Goal: Transaction & Acquisition: Purchase product/service

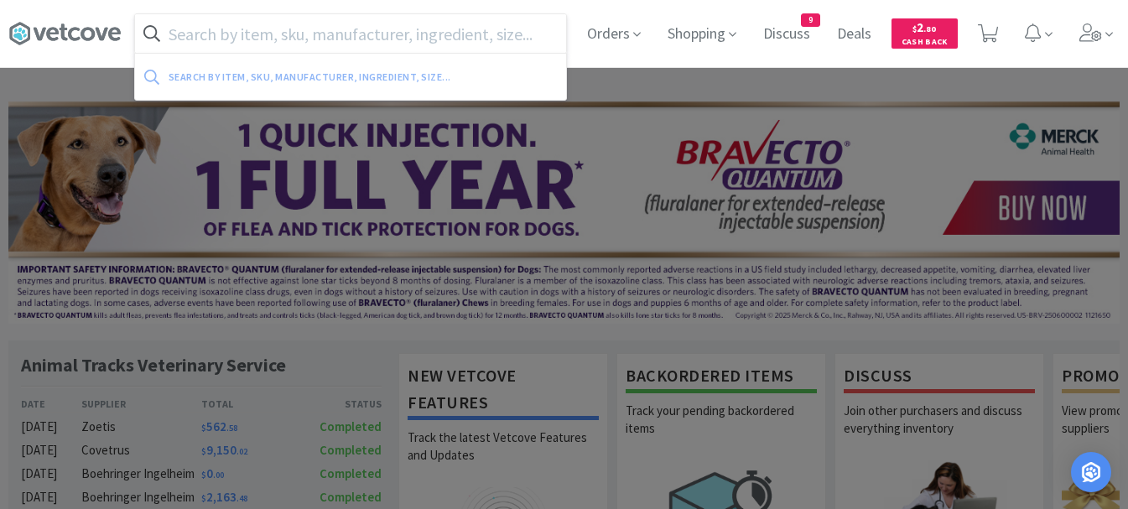
click at [274, 41] on input "text" at bounding box center [350, 33] width 431 height 39
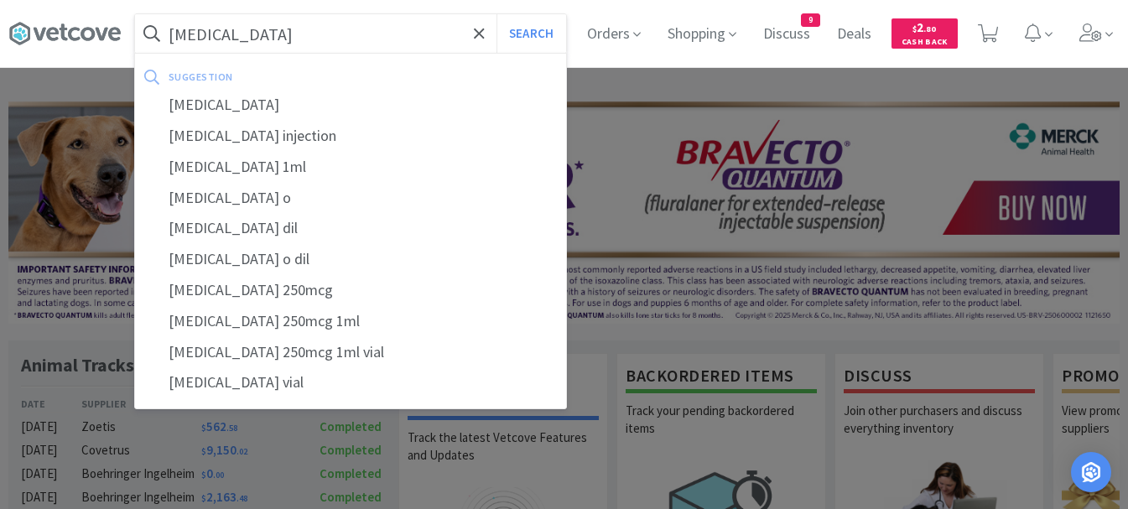
type input "[MEDICAL_DATA]"
click at [496, 14] on button "Search" at bounding box center [531, 33] width 70 height 39
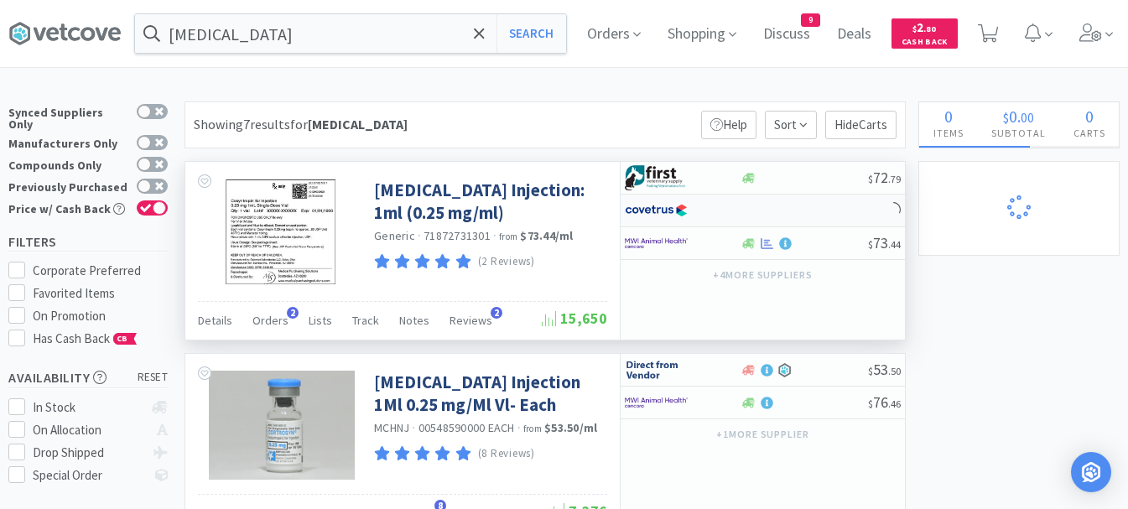
select select "1"
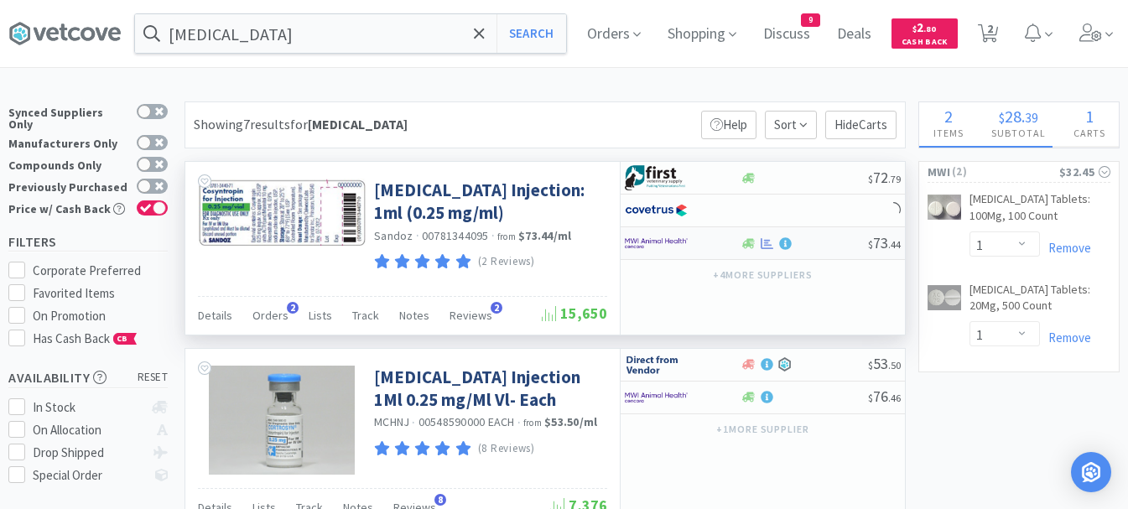
select select "2"
select select "1"
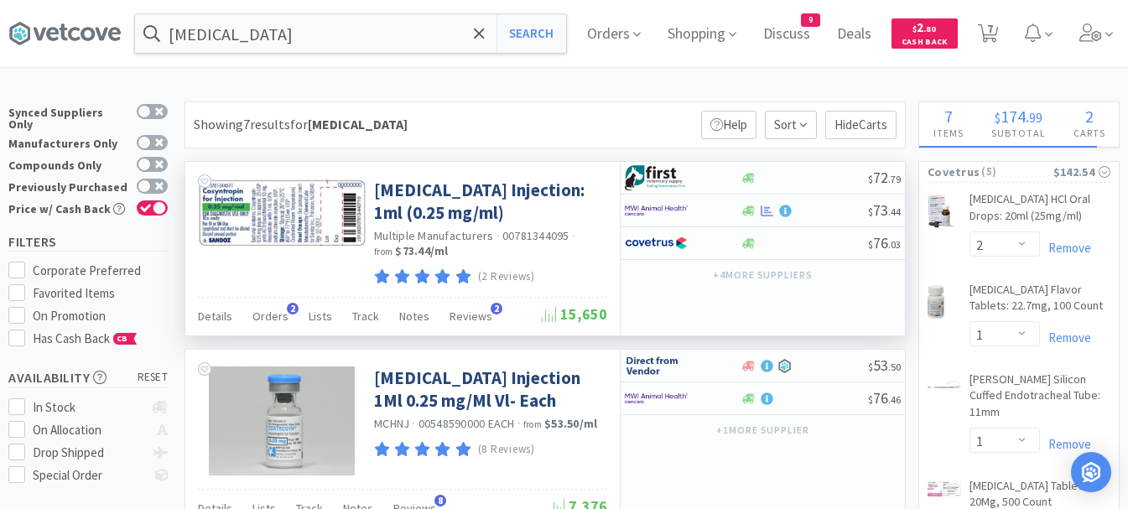
click at [248, 319] on div "Details Orders 2 Lists Track Notes Reviews 2" at bounding box center [370, 319] width 344 height 32
click at [258, 321] on span "Orders" at bounding box center [270, 316] width 36 height 15
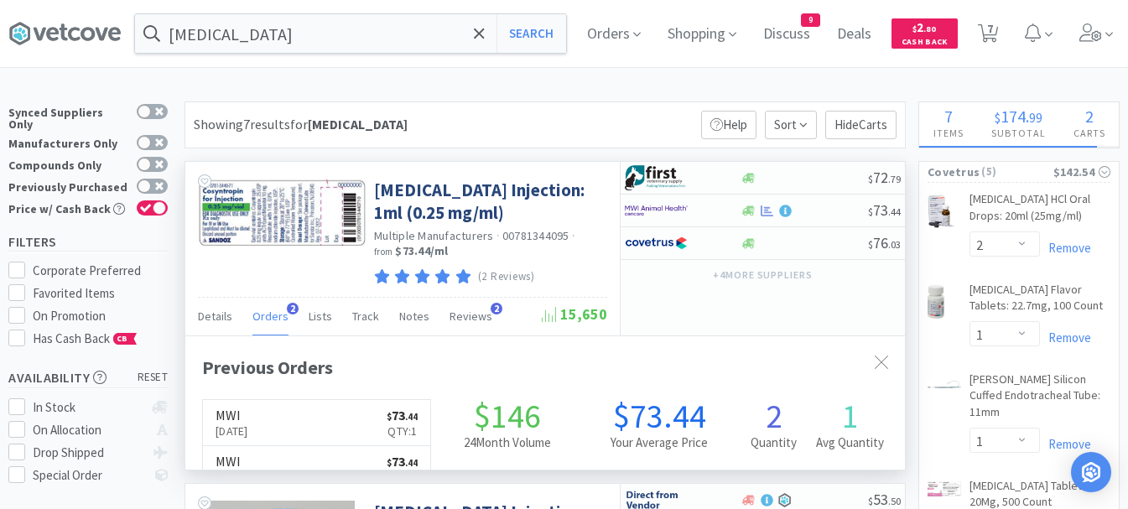
scroll to position [391, 720]
select select "100"
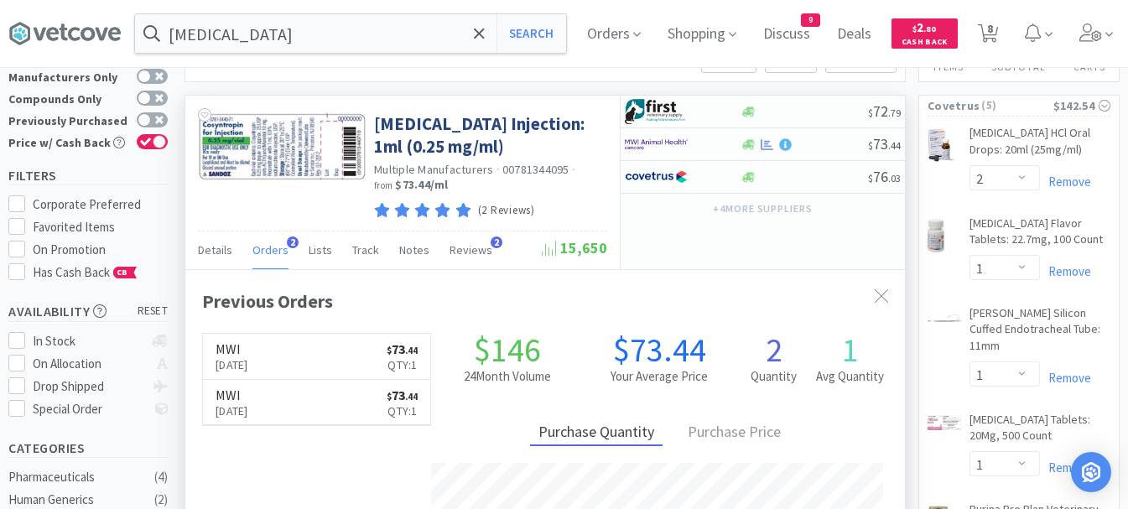
scroll to position [0, 0]
